Goal: Task Accomplishment & Management: Manage account settings

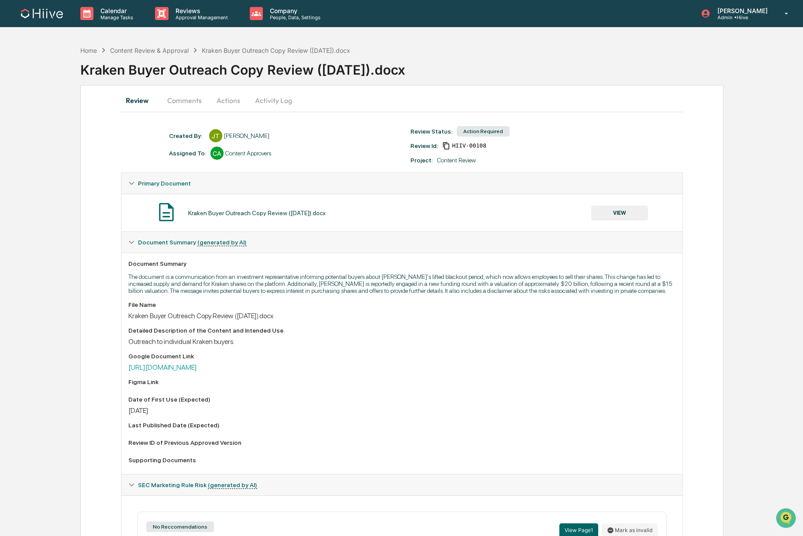
click at [180, 102] on button "Comments" at bounding box center [184, 100] width 48 height 21
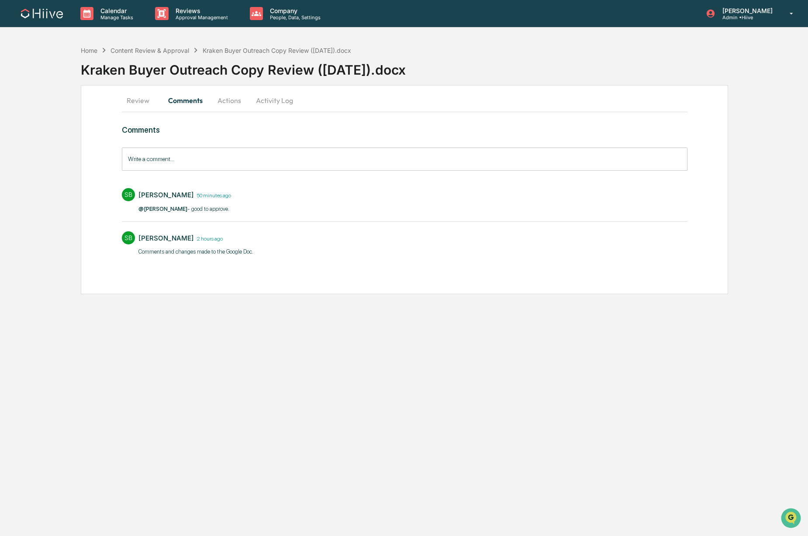
click at [42, 12] on img at bounding box center [42, 14] width 42 height 10
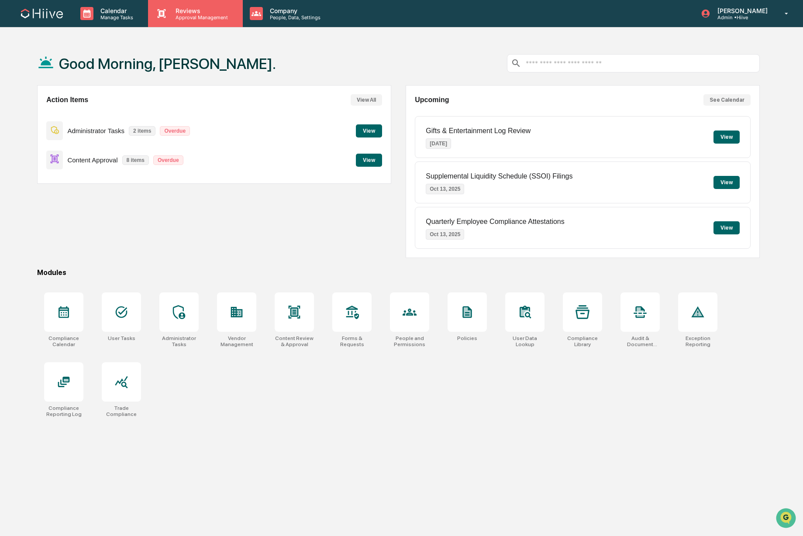
click at [181, 15] on p "Approval Management" at bounding box center [201, 17] width 64 height 6
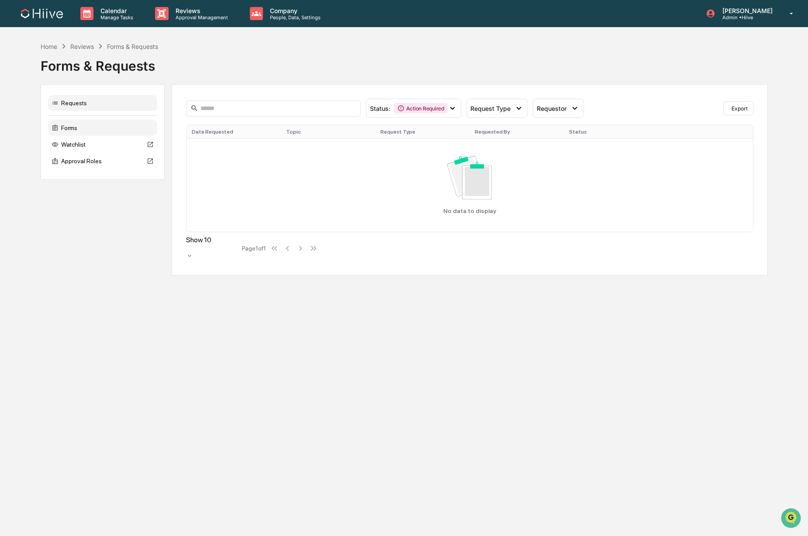
click at [94, 131] on div "Forms" at bounding box center [102, 128] width 109 height 16
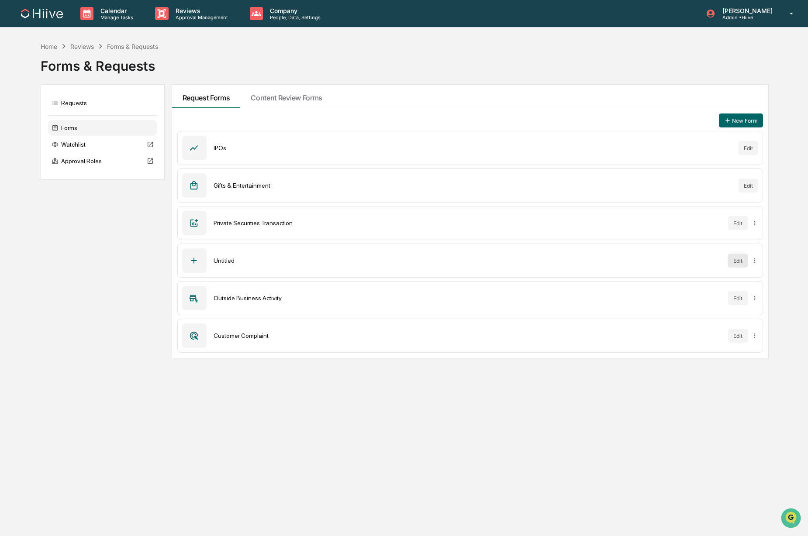
click at [734, 262] on button "Edit" at bounding box center [738, 261] width 20 height 14
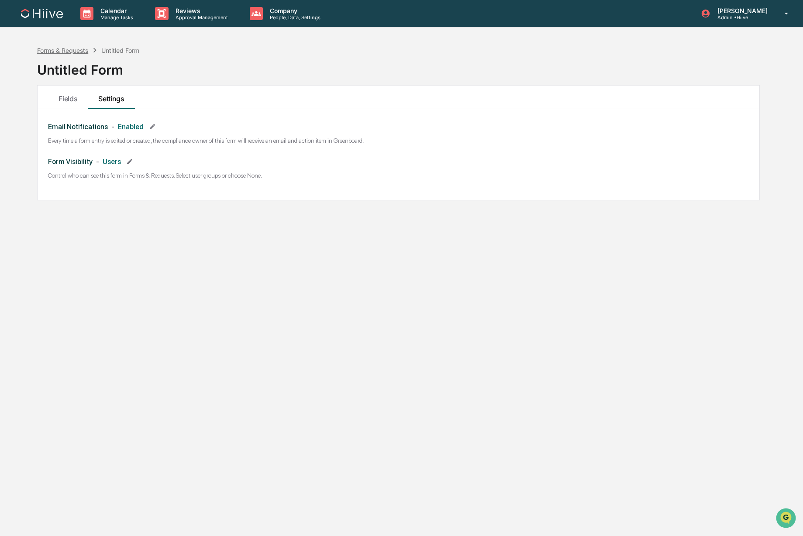
click at [62, 47] on div "Forms & Requests" at bounding box center [62, 50] width 51 height 7
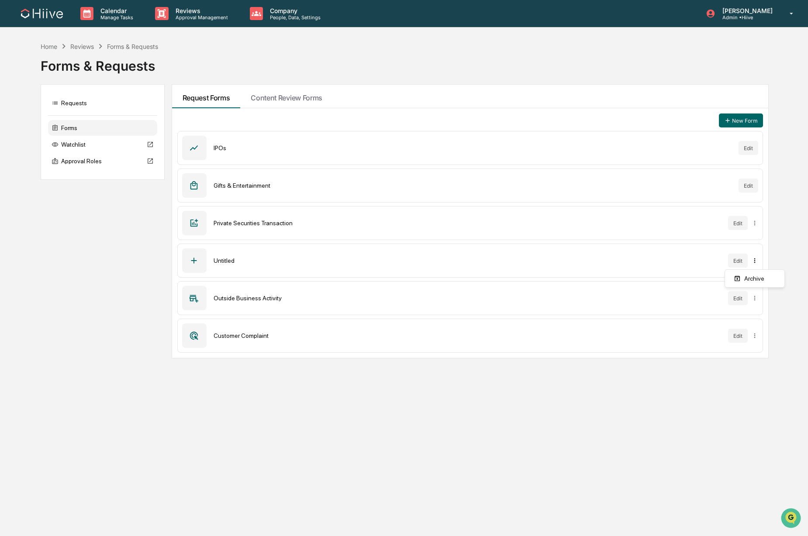
click at [755, 262] on html "Calendar Manage Tasks Reviews Approval Management Company People, Data, Setting…" at bounding box center [404, 268] width 808 height 536
click at [755, 275] on div "Archive" at bounding box center [755, 279] width 56 height 14
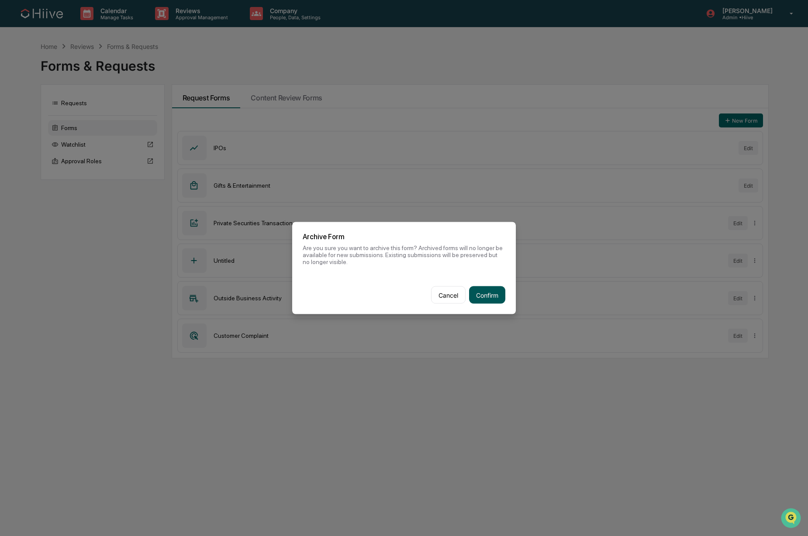
click at [477, 295] on button "Confirm" at bounding box center [487, 294] width 36 height 17
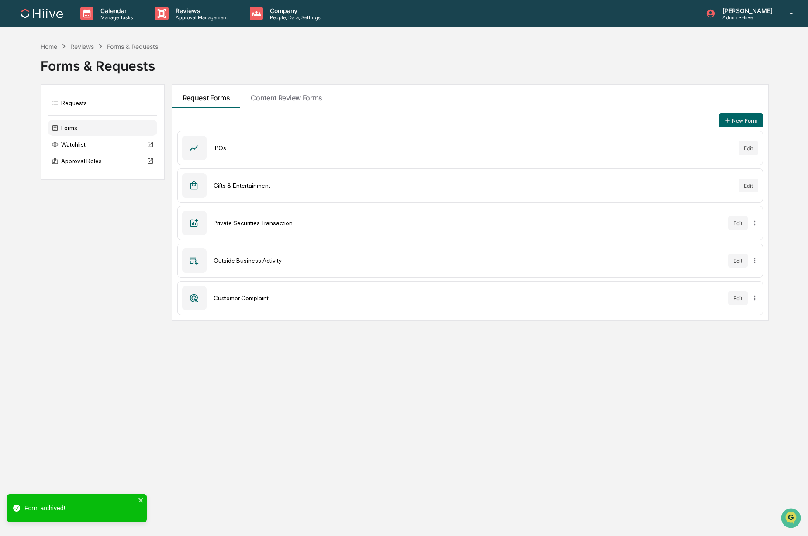
click at [62, 333] on div "Calendar Manage Tasks Reviews Approval Management Company People, Data, Setting…" at bounding box center [404, 268] width 808 height 536
click at [70, 336] on div "Calendar Manage Tasks Reviews Approval Management Company People, Data, Setting…" at bounding box center [404, 268] width 808 height 536
click at [741, 223] on button "Edit" at bounding box center [738, 223] width 20 height 14
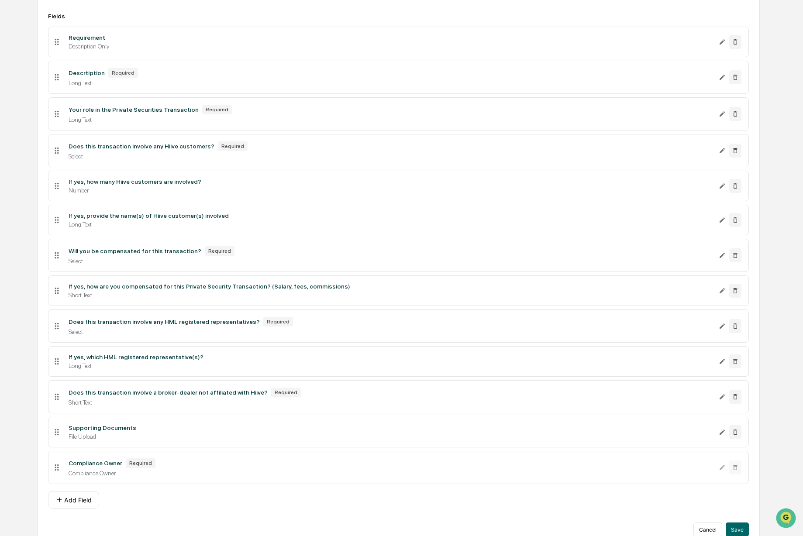
scroll to position [171, 0]
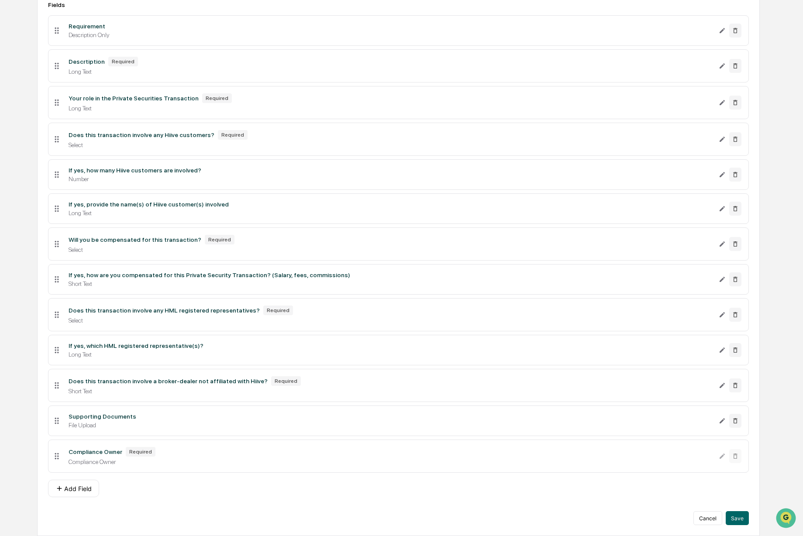
click at [717, 457] on li "Compliance Owner Required Compliance Owner" at bounding box center [398, 456] width 701 height 33
drag, startPoint x: 181, startPoint y: 471, endPoint x: 588, endPoint y: 479, distance: 406.6
click at [183, 471] on li "Compliance Owner Required Compliance Owner" at bounding box center [398, 456] width 701 height 33
click at [313, 513] on div "Cancel Save" at bounding box center [398, 518] width 701 height 14
click at [547, 461] on div "Compliance Owner" at bounding box center [390, 462] width 643 height 7
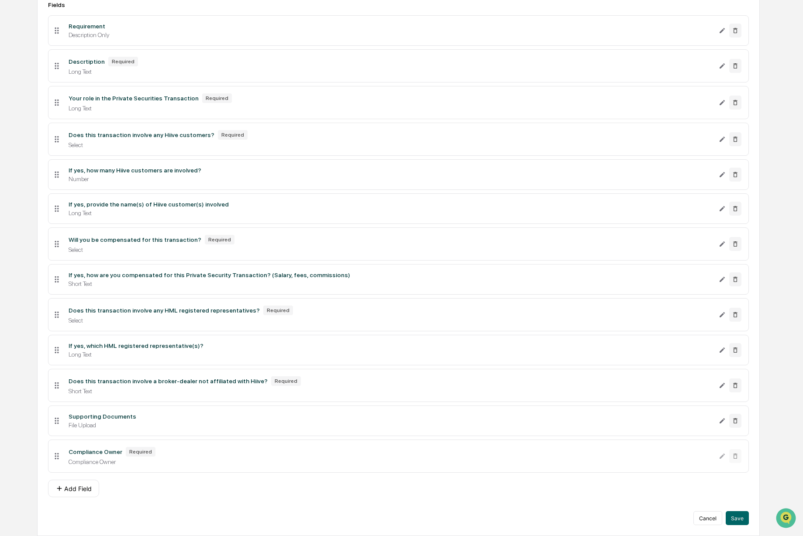
click at [55, 457] on icon at bounding box center [57, 457] width 10 height 10
click at [224, 491] on div "Add Field" at bounding box center [398, 488] width 701 height 17
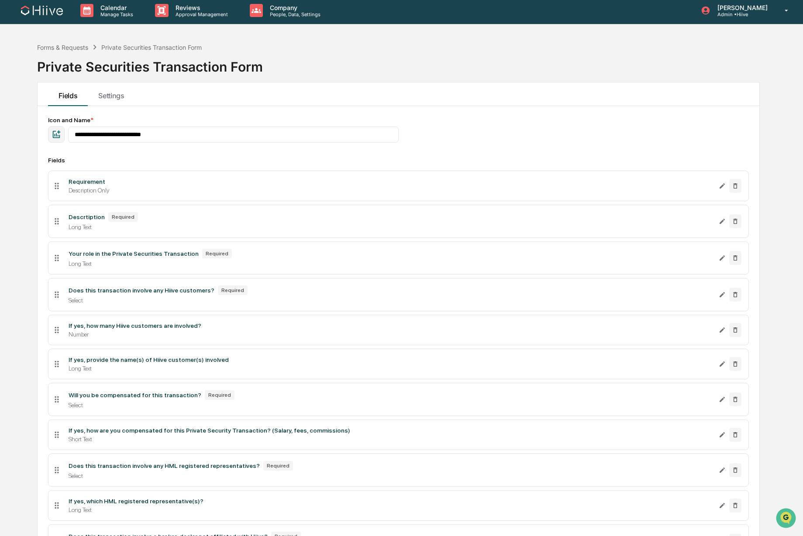
scroll to position [0, 0]
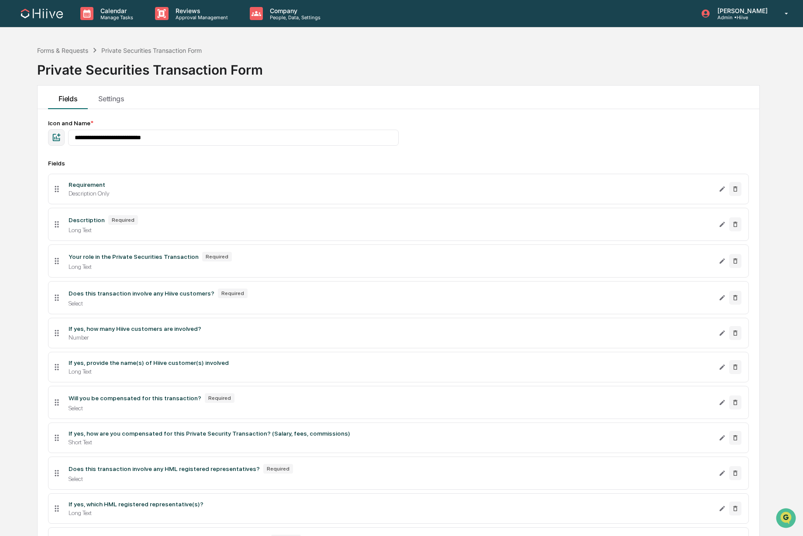
click at [306, 76] on div "Forms & Requests Private Securities Transaction Form Private Securities Transac…" at bounding box center [398, 63] width 723 height 44
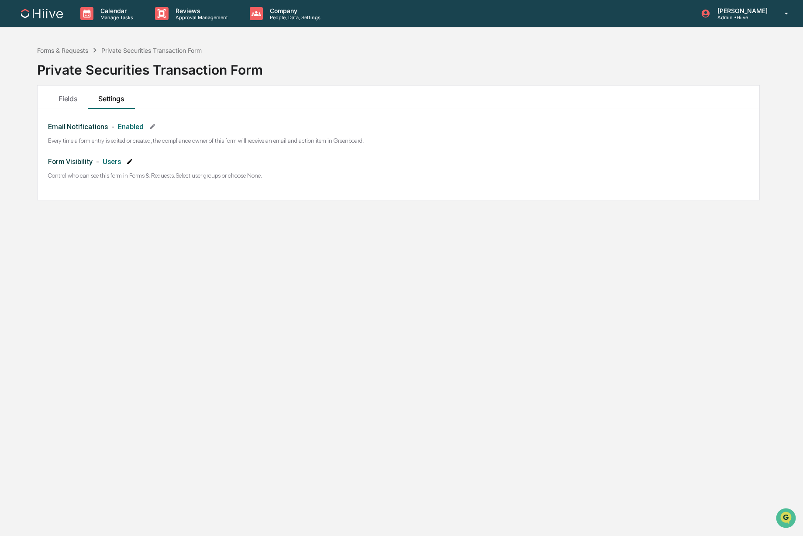
click at [132, 162] on icon at bounding box center [129, 161] width 7 height 7
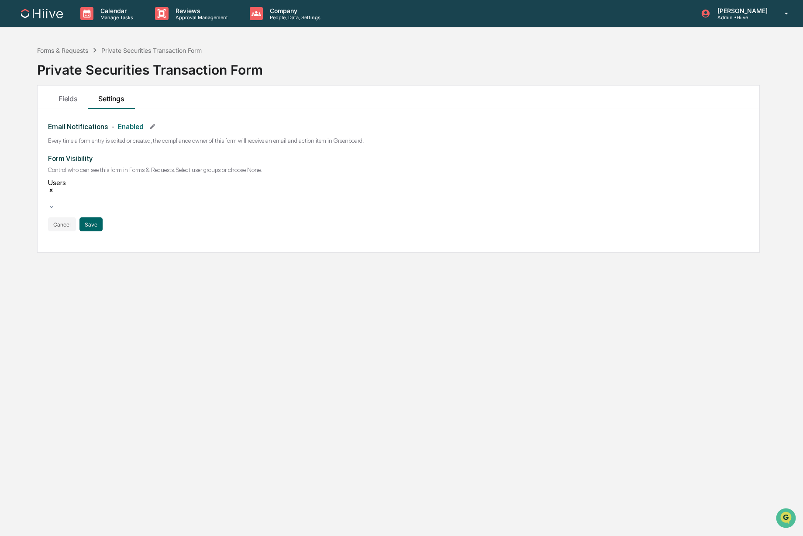
click at [178, 222] on div "Email Notifications - Enabled Every time a form entry is edited or created, the…" at bounding box center [399, 180] width 722 height 143
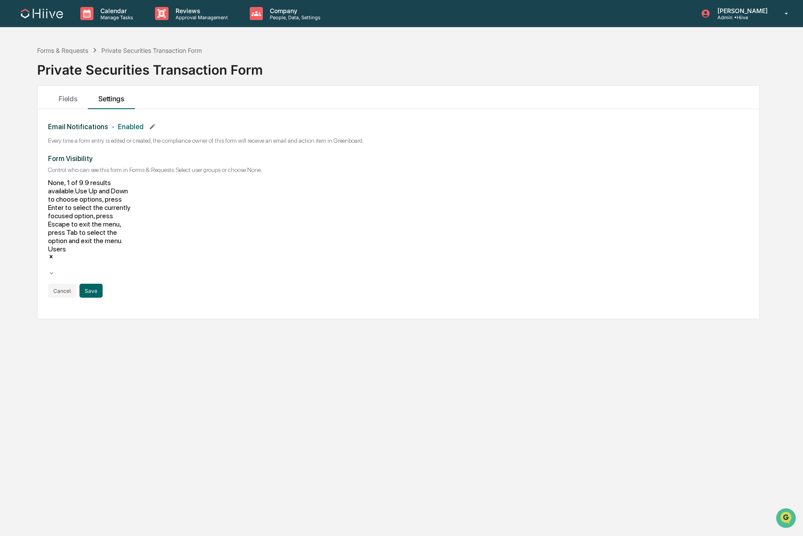
click at [55, 270] on icon at bounding box center [51, 273] width 7 height 7
click at [258, 292] on div "Forms & Requests Private Securities Transaction Form Private Securities Transac…" at bounding box center [398, 309] width 749 height 536
click at [134, 245] on div "Users" at bounding box center [91, 262] width 87 height 34
click at [215, 265] on div "Forms & Requests Private Securities Transaction Form Private Securities Transac…" at bounding box center [398, 309] width 749 height 536
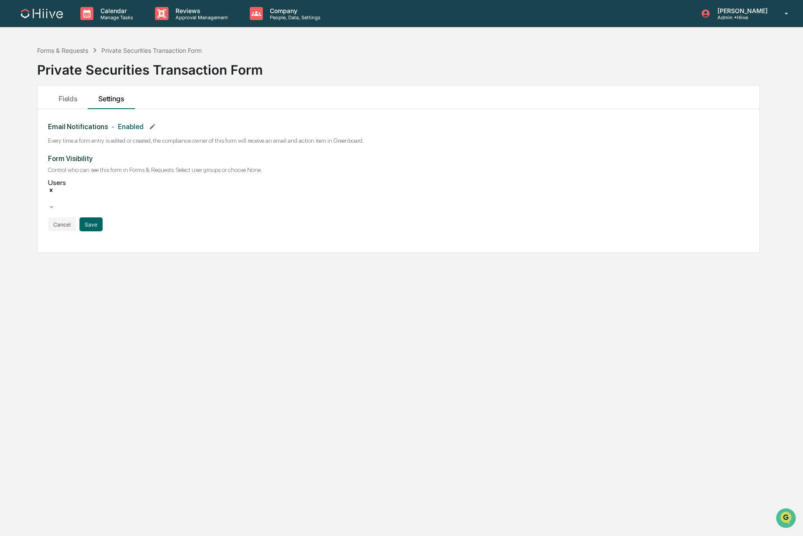
click at [44, 207] on div "Email Notifications - Enabled Every time a form entry is edited or created, the…" at bounding box center [399, 180] width 722 height 143
click at [53, 217] on button "Cancel" at bounding box center [62, 224] width 28 height 14
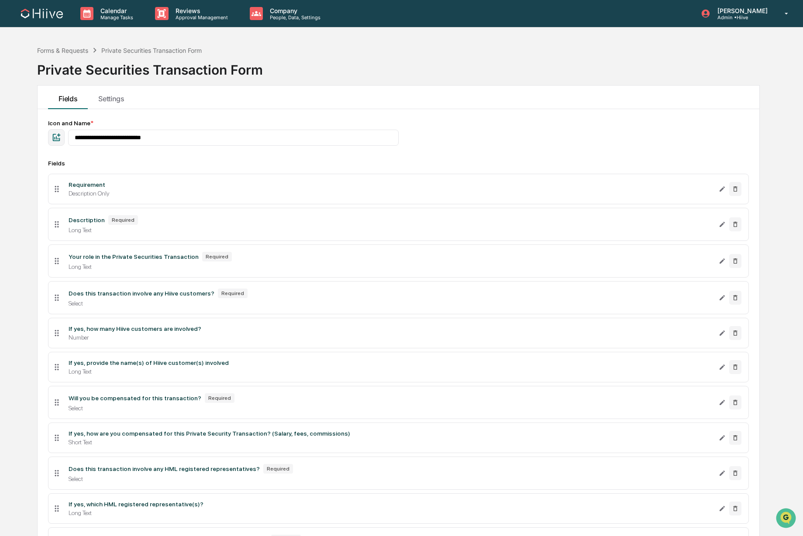
click at [74, 54] on div "Forms & Requests Private Securities Transaction Form" at bounding box center [119, 50] width 165 height 10
click at [72, 53] on div "Forms & Requests" at bounding box center [62, 50] width 51 height 7
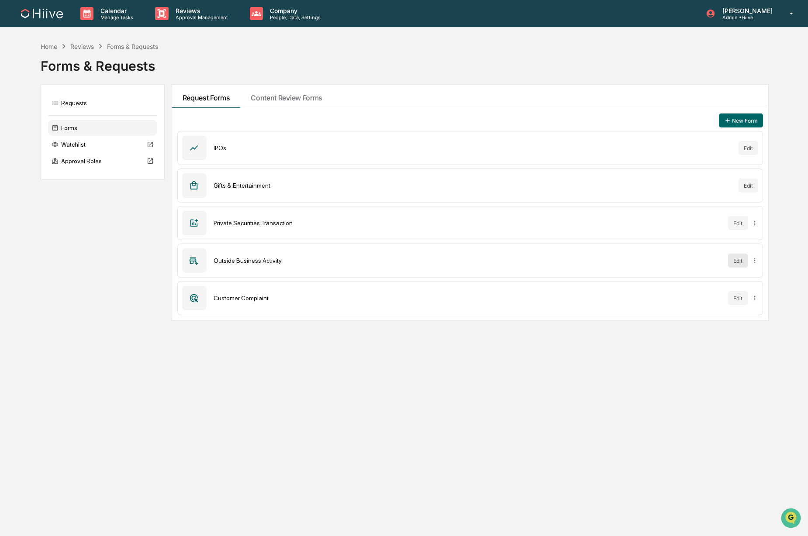
click at [737, 262] on button "Edit" at bounding box center [738, 261] width 20 height 14
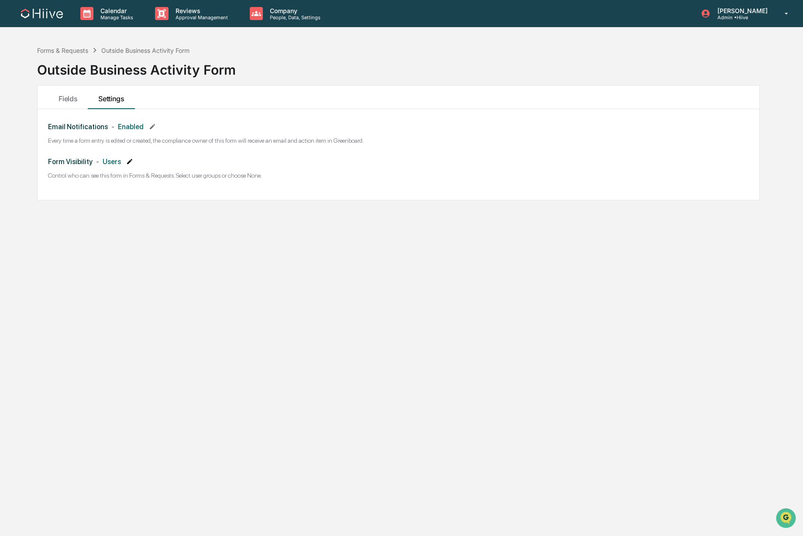
click at [130, 161] on icon at bounding box center [129, 161] width 7 height 7
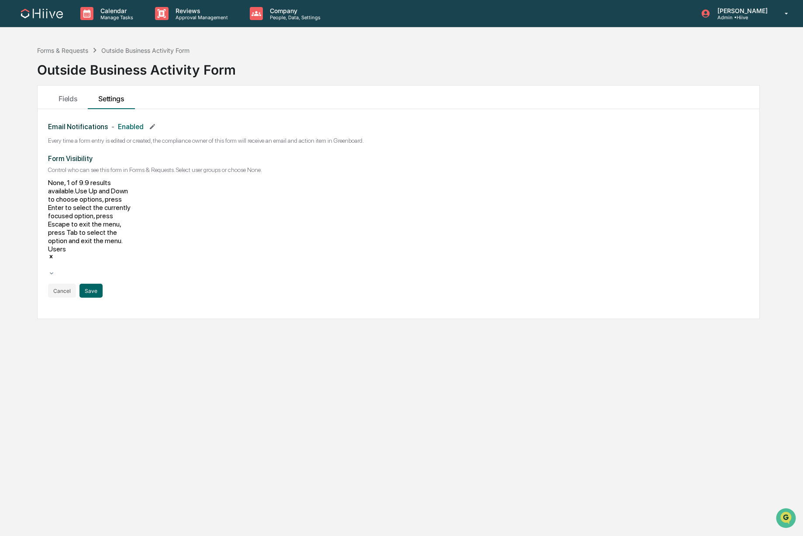
click at [55, 270] on icon at bounding box center [51, 273] width 7 height 7
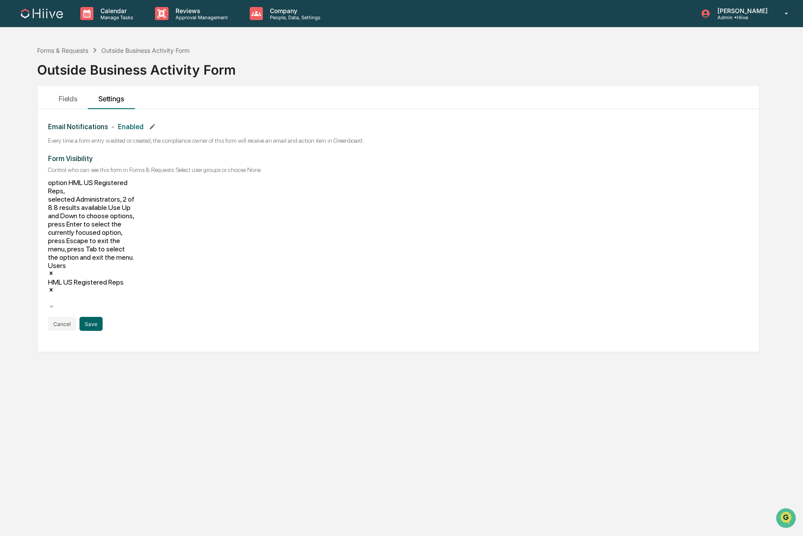
click at [54, 270] on icon "Remove Users" at bounding box center [51, 273] width 6 height 6
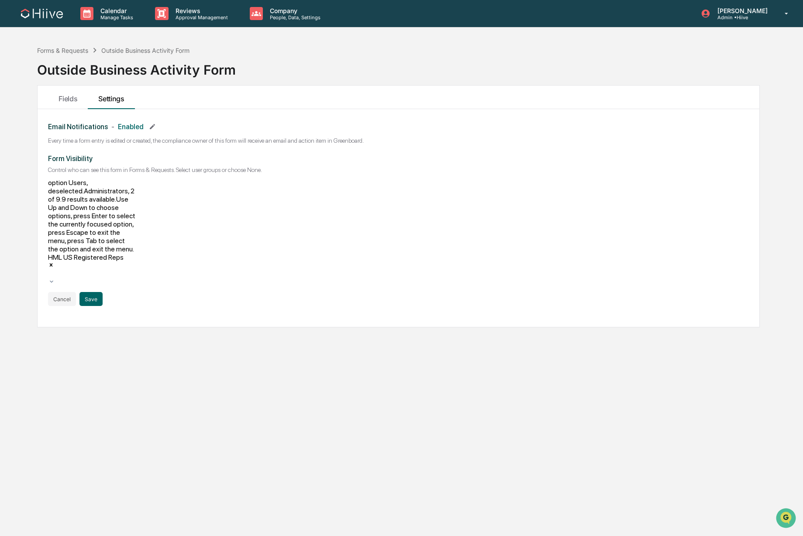
click at [297, 296] on div "Forms & Requests Outside Business Activity Form Outside Business Activity Form …" at bounding box center [398, 309] width 749 height 536
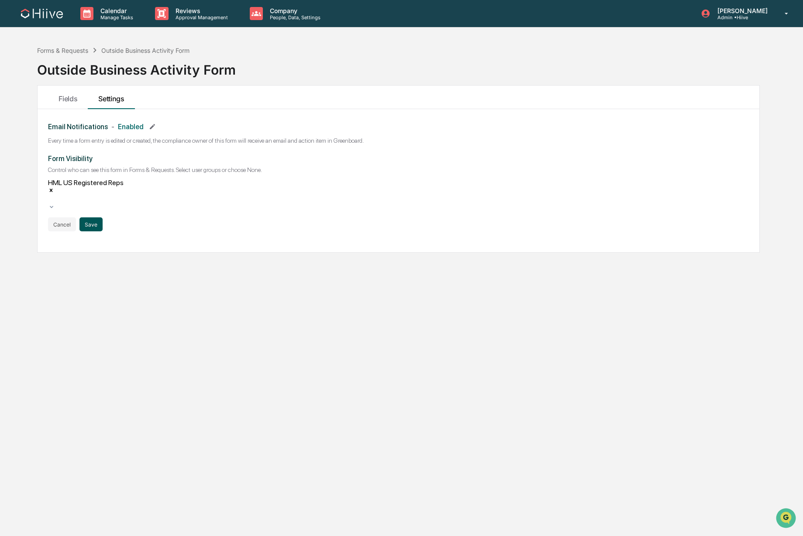
click at [95, 217] on button "Save" at bounding box center [90, 224] width 23 height 14
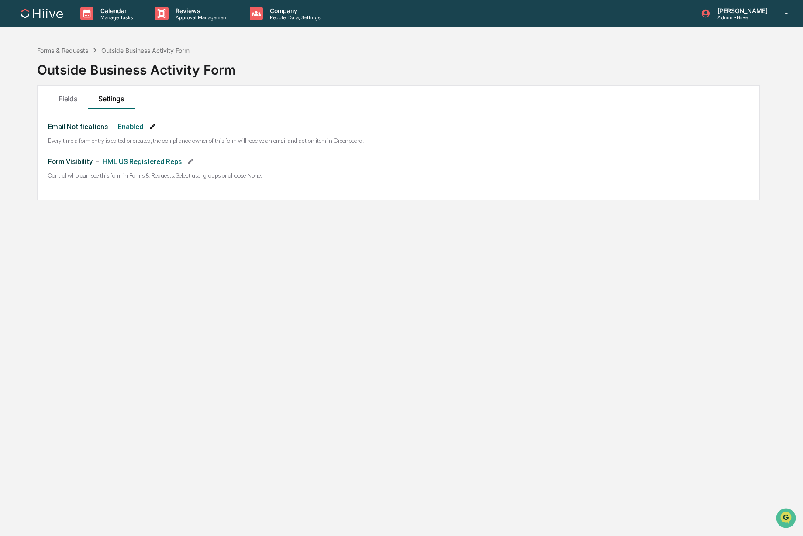
click at [152, 130] on icon at bounding box center [152, 126] width 7 height 7
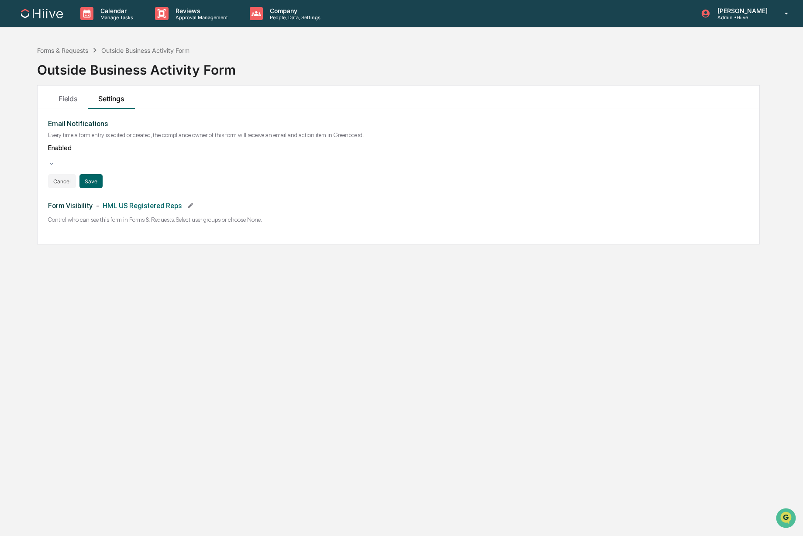
click at [124, 153] on div "Enabled" at bounding box center [91, 152] width 87 height 17
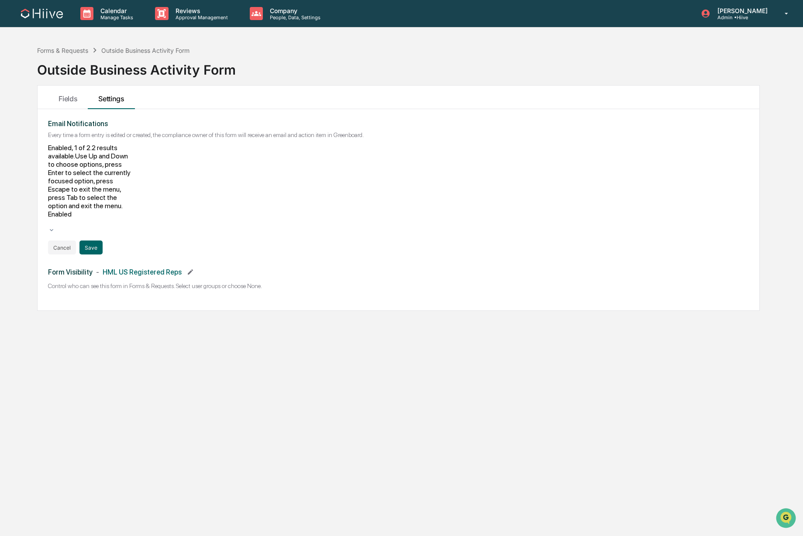
click at [194, 147] on div "Email Notifications Every time a form entry is edited or created, the complianc…" at bounding box center [398, 187] width 701 height 135
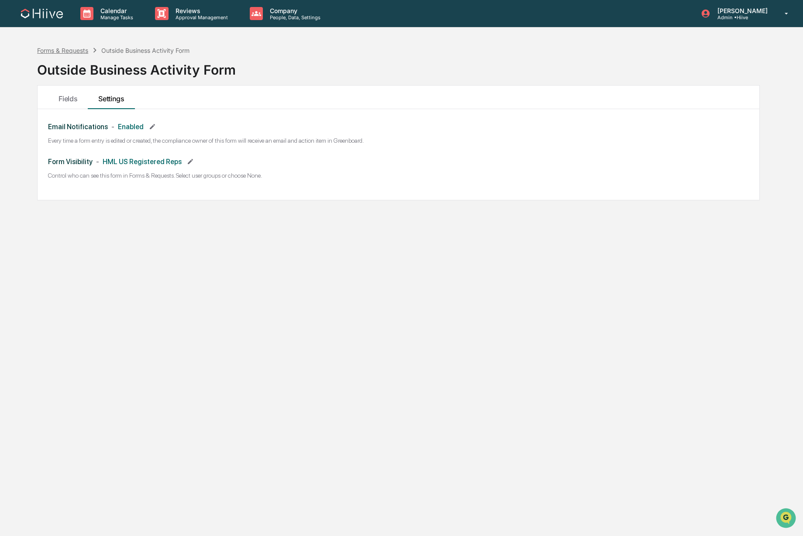
click at [57, 47] on div "Forms & Requests" at bounding box center [62, 50] width 51 height 7
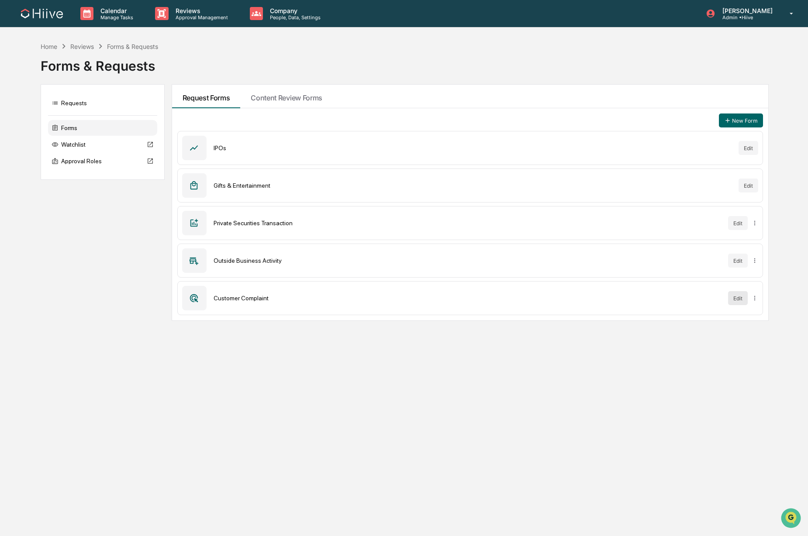
click at [741, 298] on button "Edit" at bounding box center [738, 298] width 20 height 14
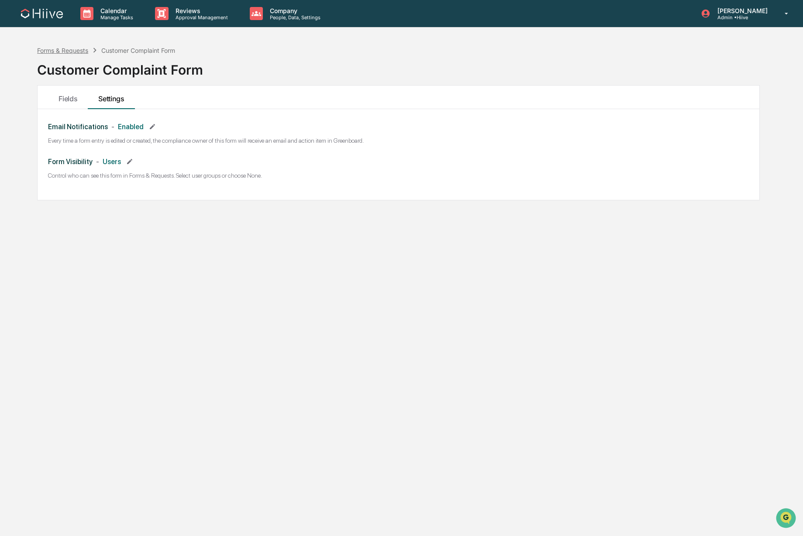
click at [72, 48] on div "Forms & Requests" at bounding box center [62, 50] width 51 height 7
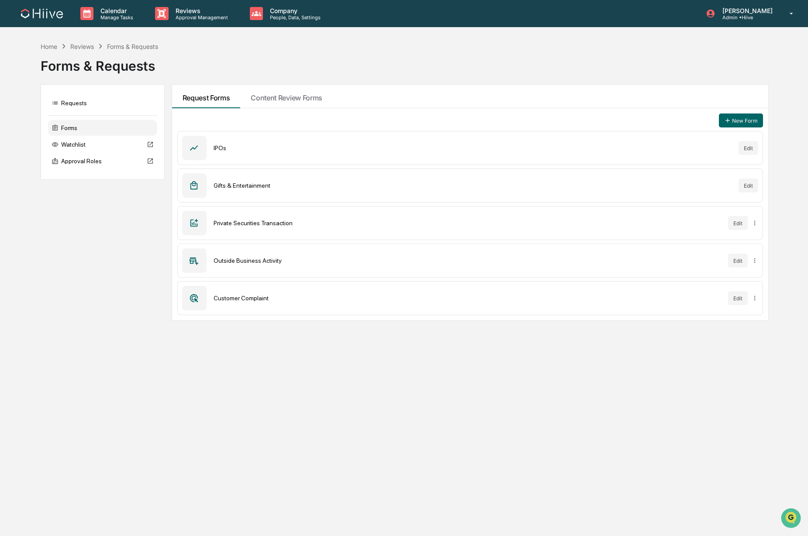
click at [49, 285] on div "Requests Forms Watchlist Approval Roles Request Forms Content Review Forms New …" at bounding box center [404, 202] width 727 height 237
click at [259, 44] on div "Home Reviews Forms & Requests Forms & Requests" at bounding box center [404, 59] width 727 height 36
click at [45, 45] on div "Home" at bounding box center [49, 46] width 17 height 7
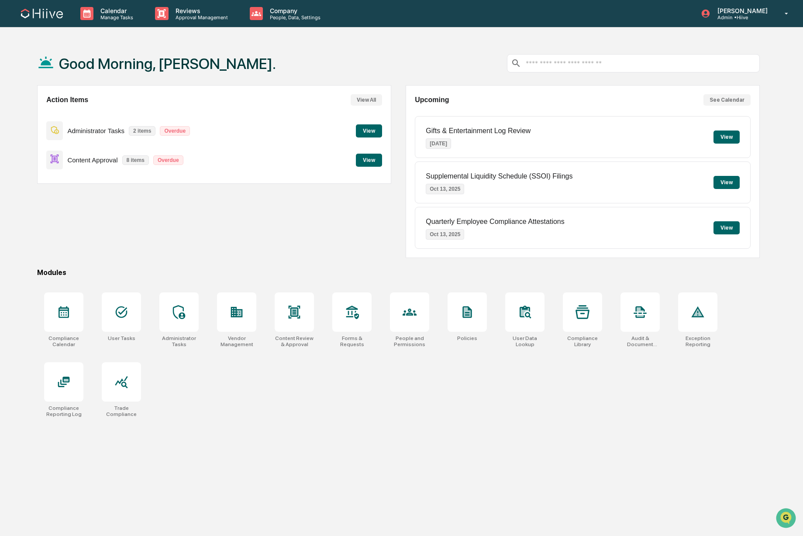
click at [373, 52] on div "Good Morning, [PERSON_NAME]." at bounding box center [398, 63] width 723 height 44
click at [379, 54] on div "Good Morning, [PERSON_NAME]." at bounding box center [398, 63] width 723 height 44
click at [264, 242] on div "Action Items View All Administrator Tasks 2 items Overdue View Content Approval…" at bounding box center [214, 171] width 354 height 173
